Goal: Communication & Community: Share content

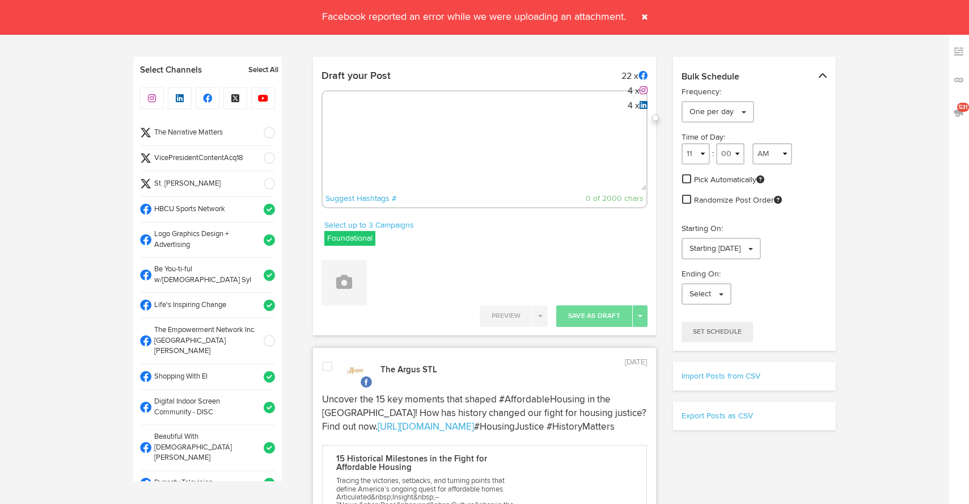
select select "10"
select select "47"
select select "11"
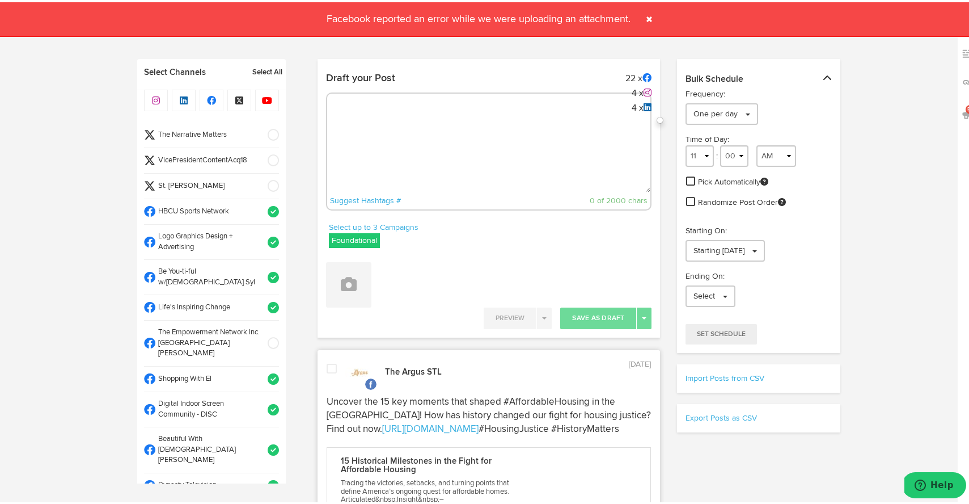
click at [618, 124] on textarea at bounding box center [489, 152] width 324 height 75
paste textarea "What a night in [GEOGRAPHIC_DATA]! Wellpoint DC & Jubilee Housing hosted an unf…"
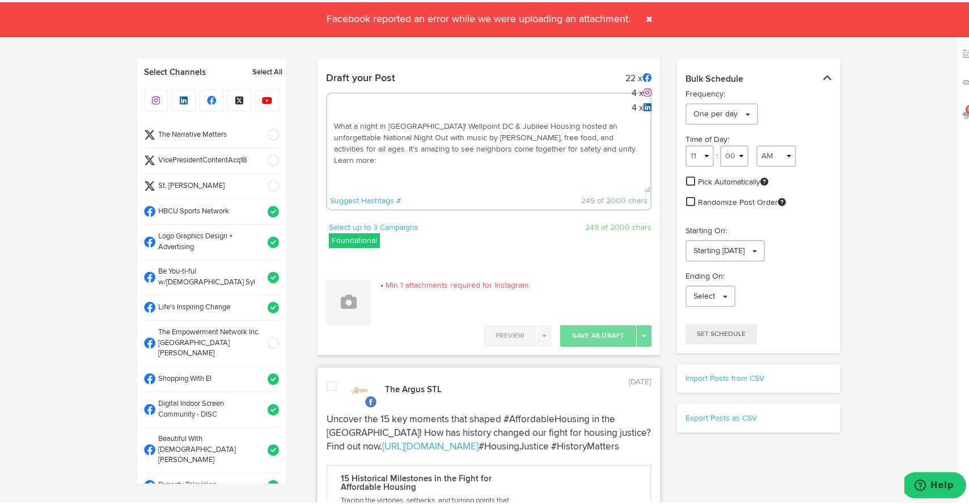
paste textarea "[URL][DOMAIN_NAME]"
type textarea "What a night in [GEOGRAPHIC_DATA]! Wellpoint DC & Jubilee Housing hosted an unf…"
click at [260, 133] on span at bounding box center [269, 132] width 19 height 11
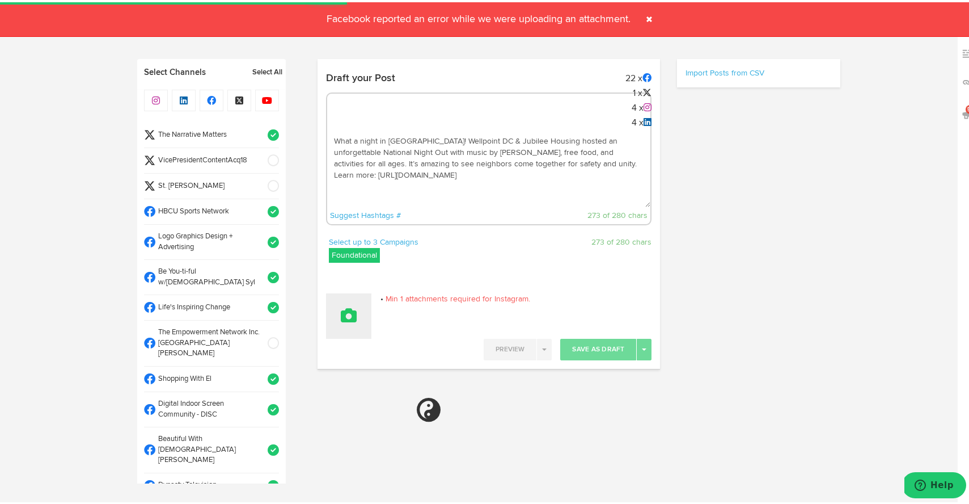
click at [353, 308] on button at bounding box center [348, 313] width 45 height 45
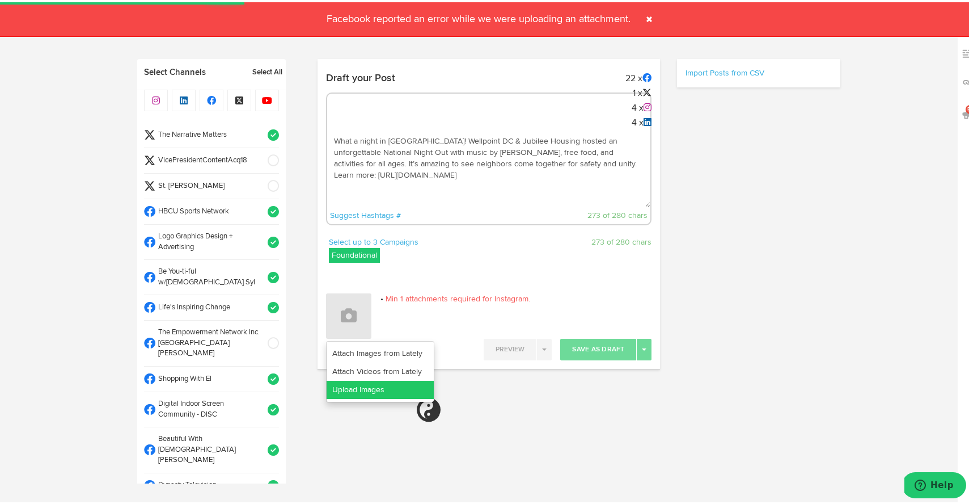
click at [357, 386] on link "Upload Images" at bounding box center [380, 387] width 107 height 18
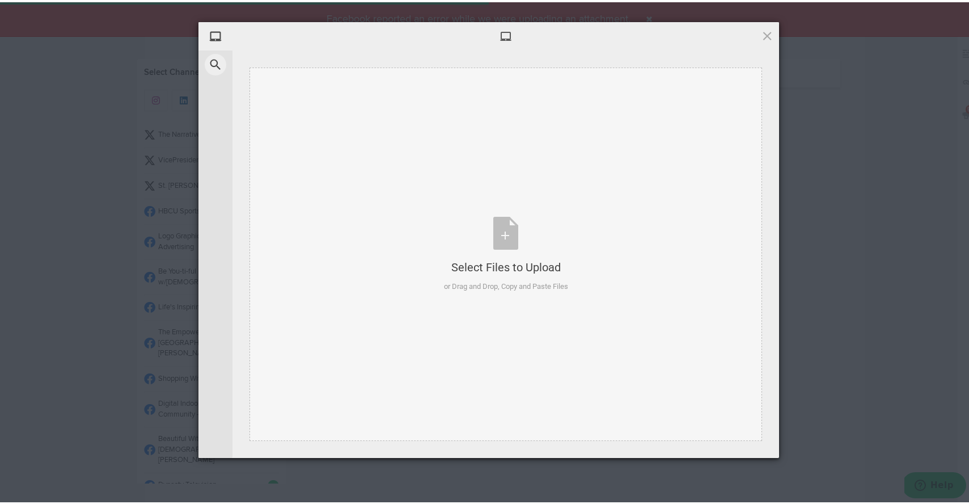
select select "11"
click at [499, 239] on div "Select Files to Upload or Drag and Drop, Copy and Paste Files" at bounding box center [506, 251] width 124 height 75
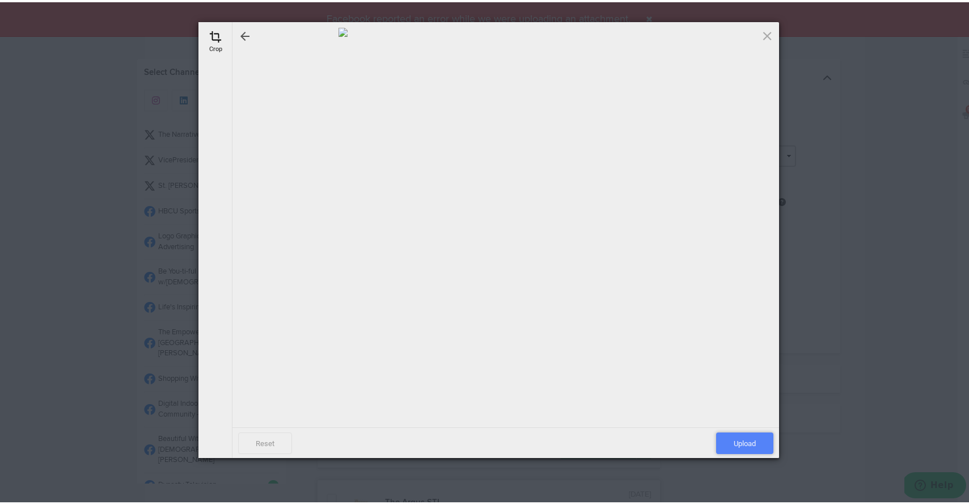
click at [734, 437] on span "Upload" at bounding box center [744, 441] width 57 height 22
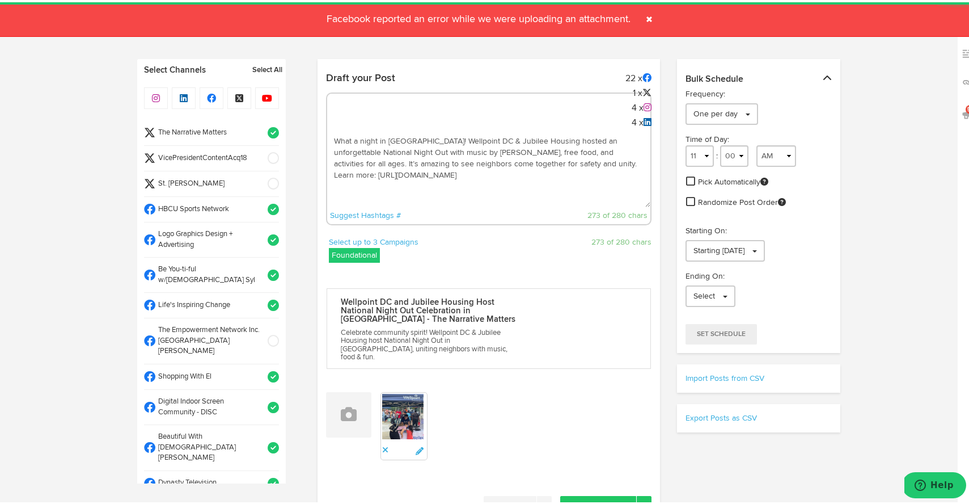
scroll to position [1, 0]
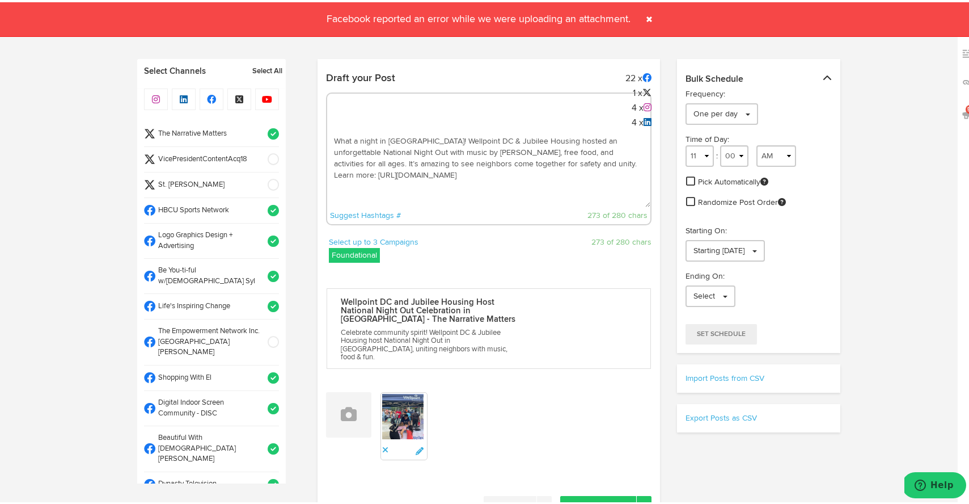
click at [521, 188] on textarea "What a night in [GEOGRAPHIC_DATA]! Wellpoint DC & Jubilee Housing hosted an unf…" at bounding box center [489, 167] width 324 height 75
paste textarea "#NationalNightOut #CommunityUnity""
type textarea "What a night in [GEOGRAPHIC_DATA]! Wellpoint DC & Jubilee Housing hosted an unf…"
click at [263, 128] on span at bounding box center [269, 131] width 19 height 11
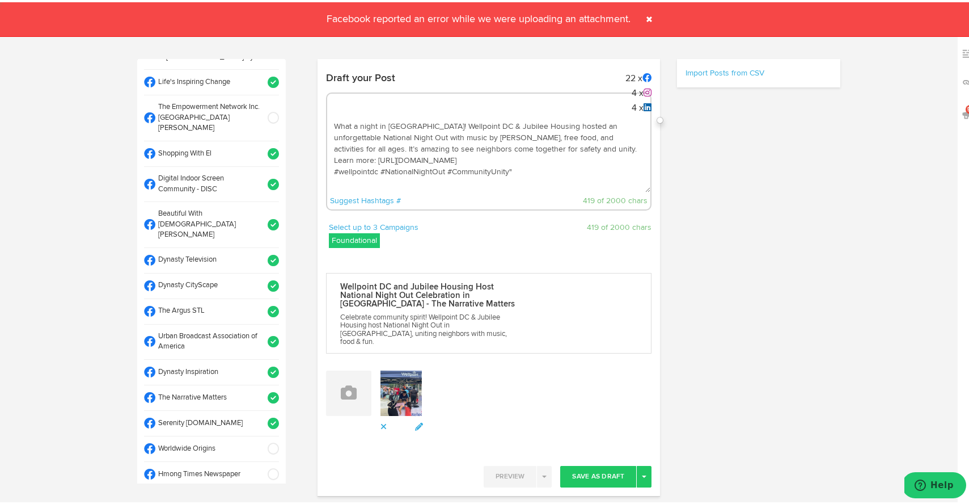
scroll to position [227, 0]
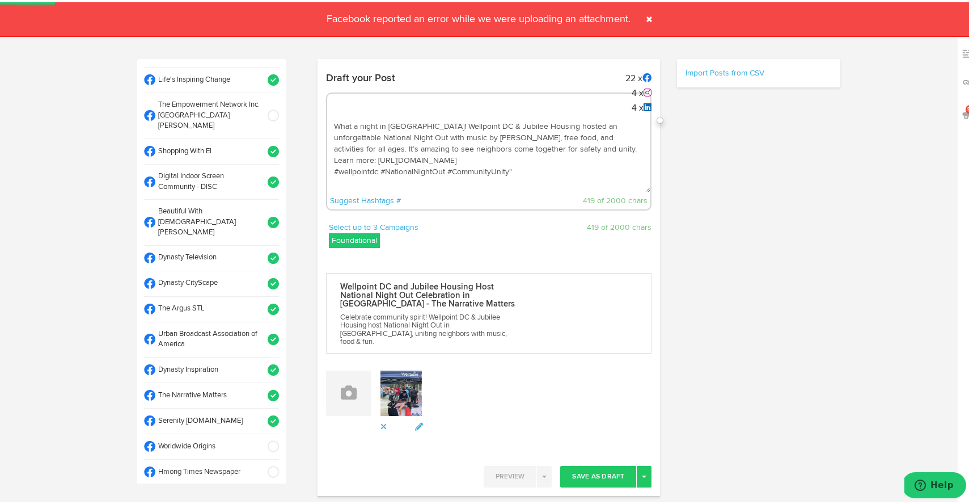
select select "11"
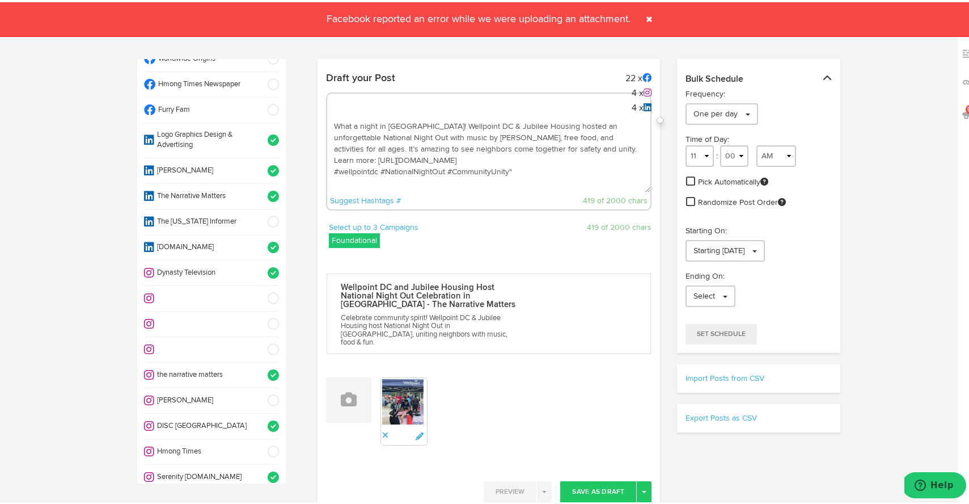
scroll to position [629, 0]
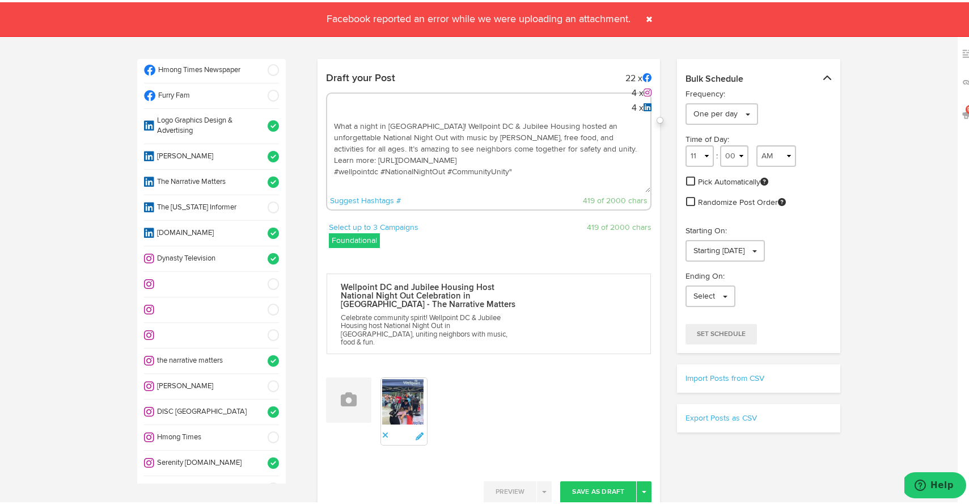
click at [261, 378] on span at bounding box center [269, 383] width 19 height 11
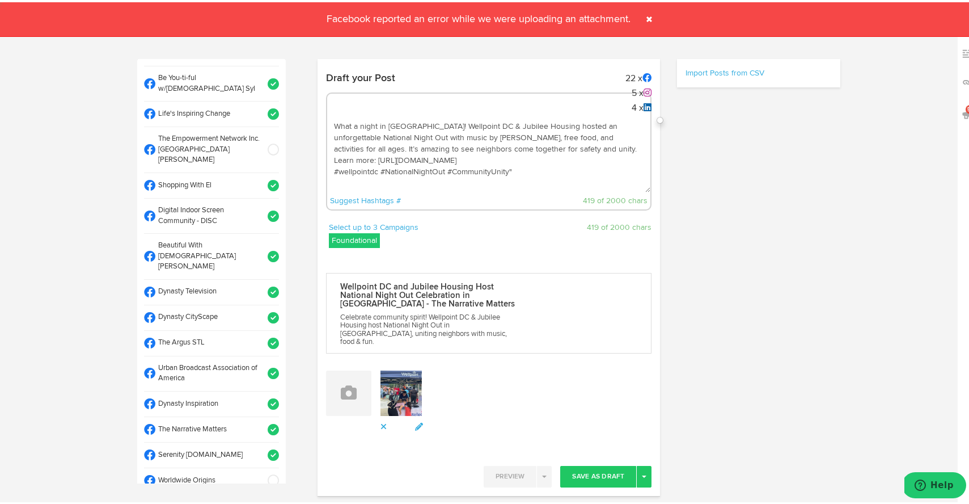
scroll to position [0, 0]
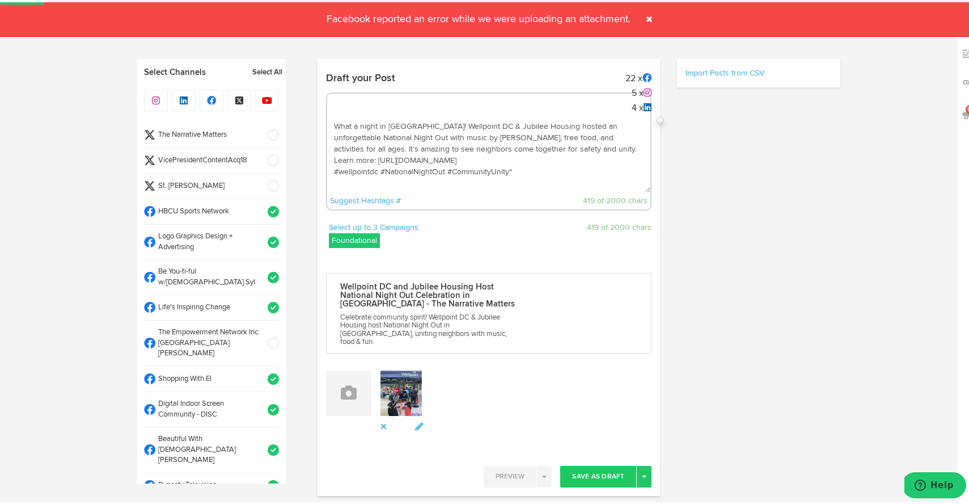
select select "11"
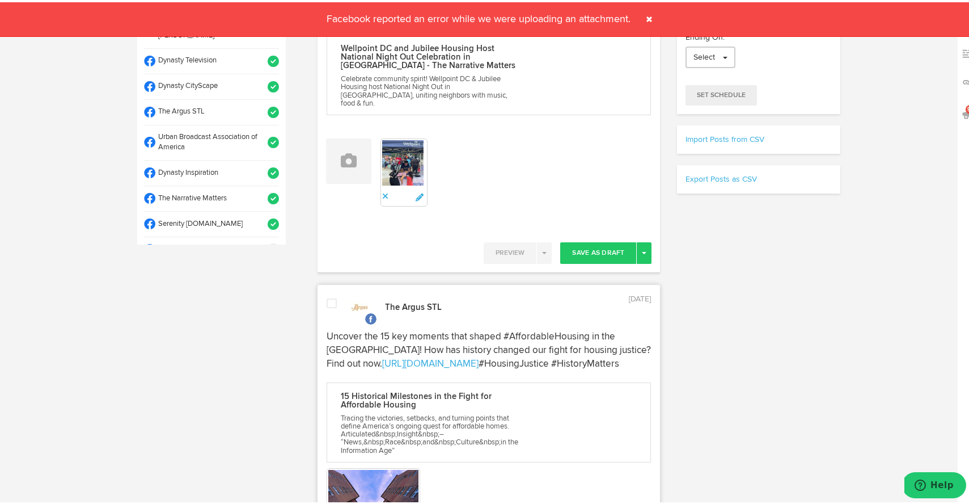
scroll to position [265, 0]
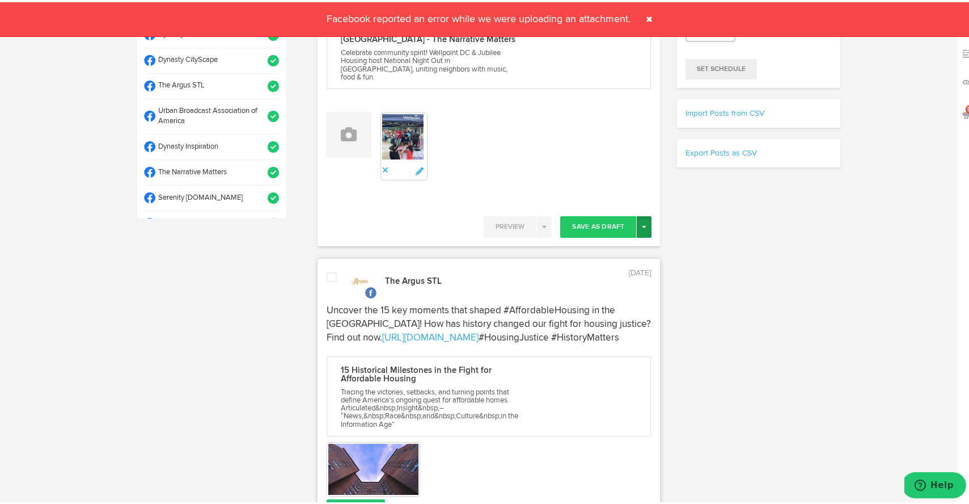
click at [642, 223] on span "button" at bounding box center [644, 224] width 5 height 2
click at [578, 312] on link "Post Now" at bounding box center [604, 321] width 93 height 18
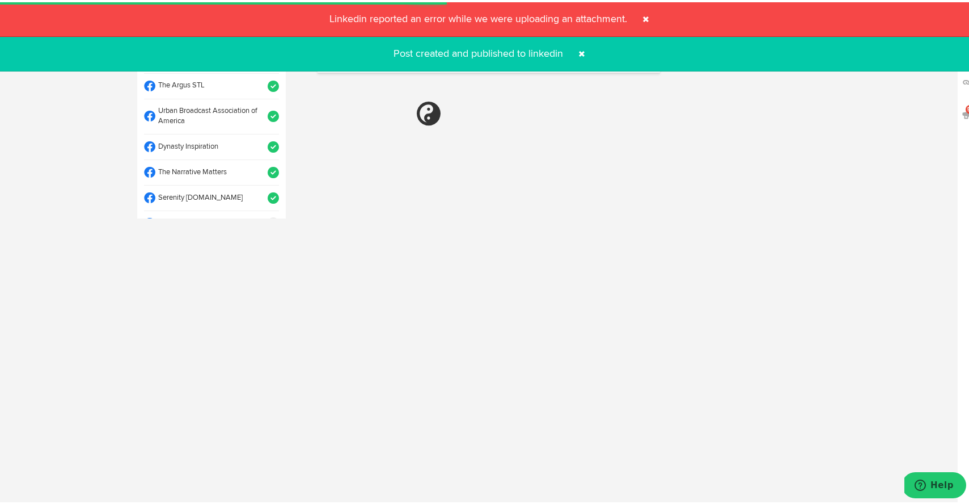
select select "11"
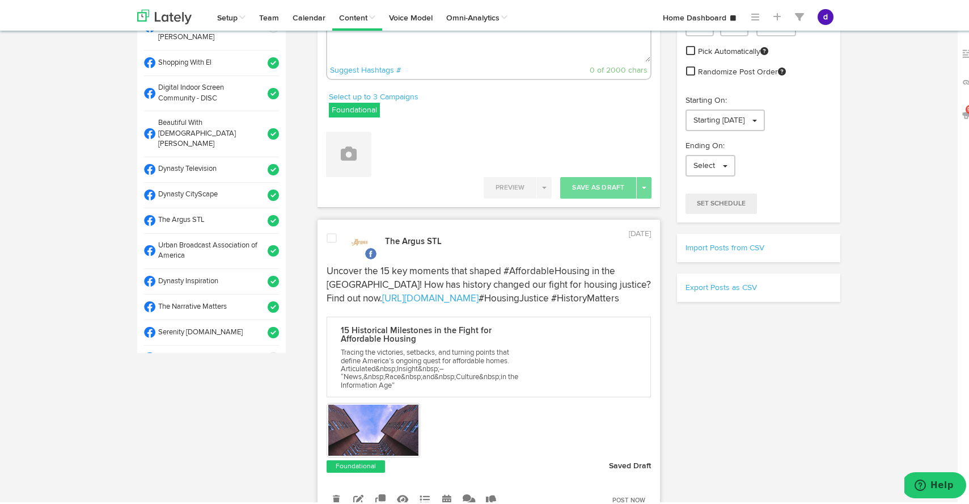
scroll to position [0, 0]
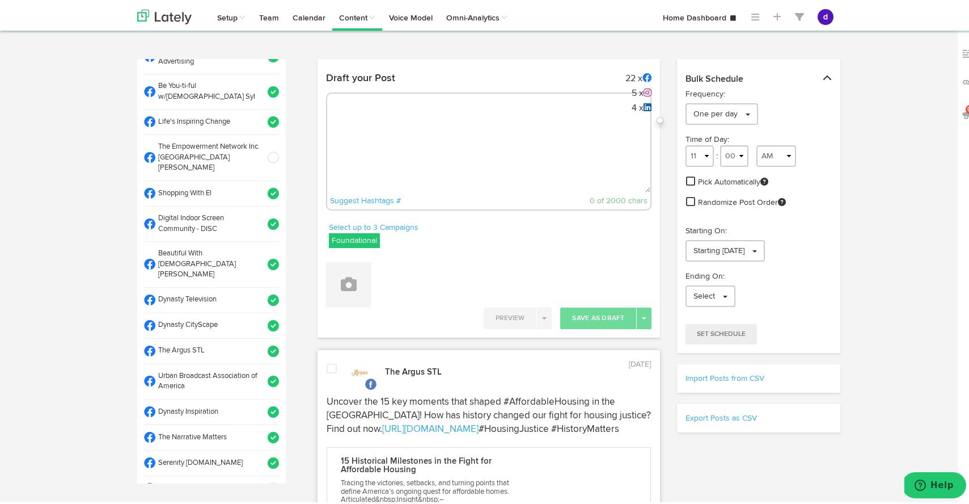
click at [524, 133] on textarea at bounding box center [489, 152] width 324 height 75
paste textarea "S/O to the Men of Phi Beta Sigma Fraternity Inc. who supported Worldwide Origin…"
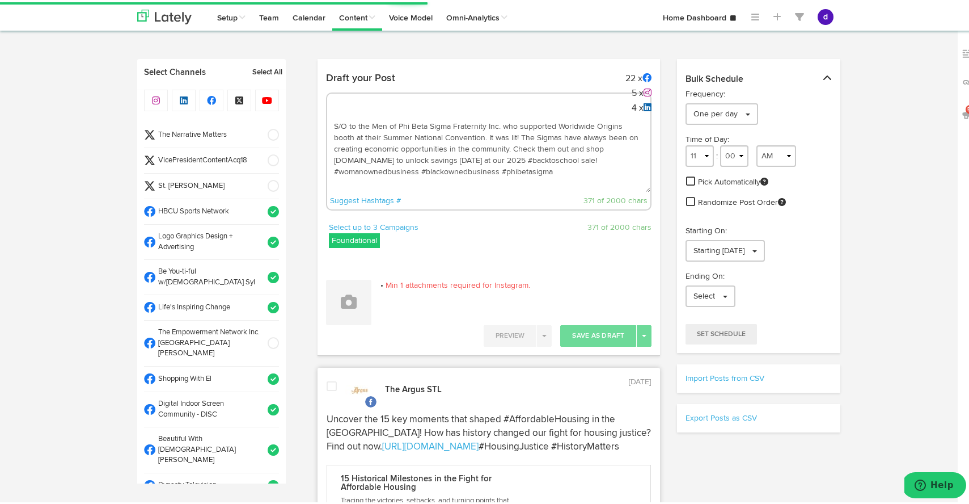
type textarea "S/O to the Men of Phi Beta Sigma Fraternity Inc. who supported Worldwide Origin…"
click at [260, 129] on span at bounding box center [269, 132] width 19 height 11
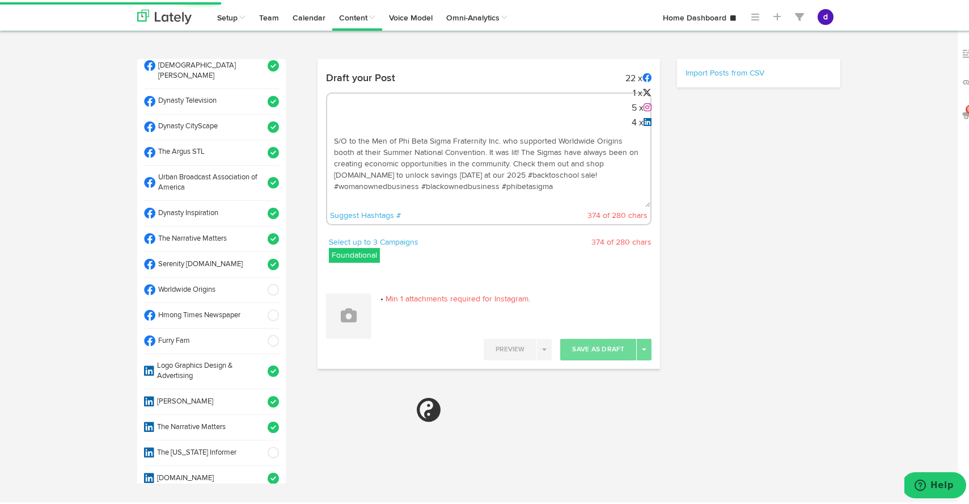
scroll to position [385, 0]
click at [260, 281] on span at bounding box center [269, 286] width 19 height 11
select select "11"
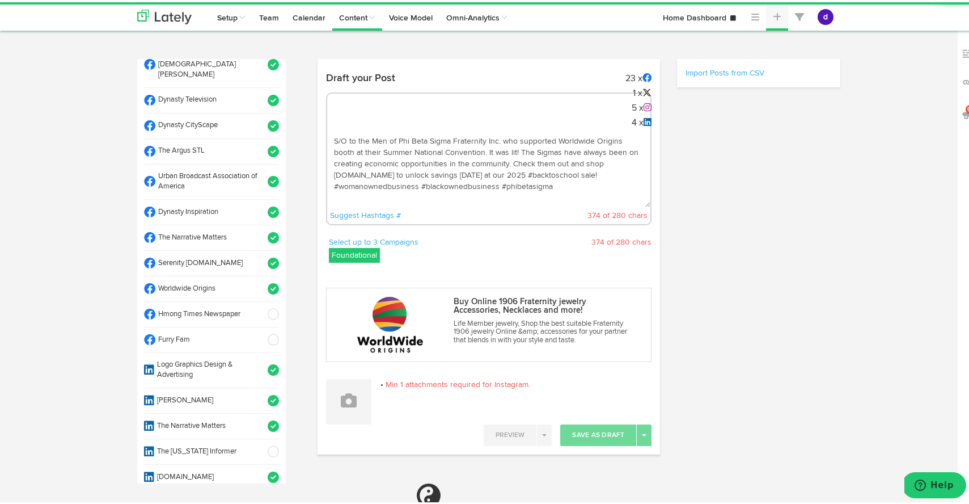
select select "11"
